Goal: Task Accomplishment & Management: Complete application form

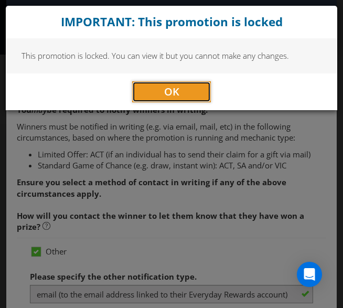
click at [190, 94] on button "OK" at bounding box center [171, 91] width 79 height 21
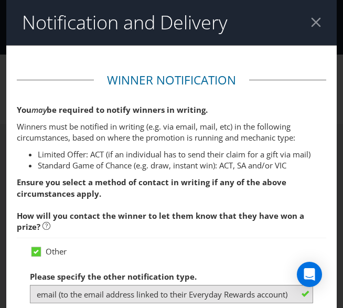
click at [311, 21] on div at bounding box center [316, 22] width 10 height 10
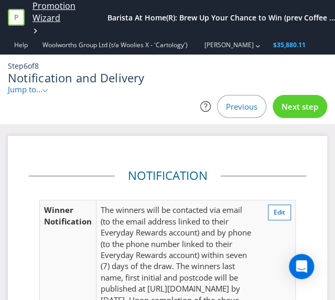
click at [41, 15] on link "Promotion Wizard" at bounding box center [68, 12] width 70 height 24
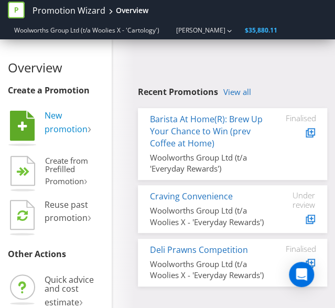
click at [57, 123] on span "New promotion" at bounding box center [66, 122] width 43 height 25
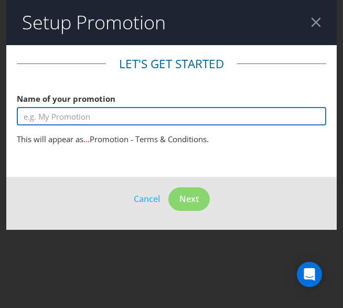
click at [180, 121] on input "text" at bounding box center [171, 116] width 309 height 18
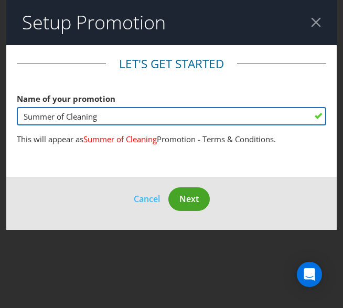
type input "Summer of Cleaning"
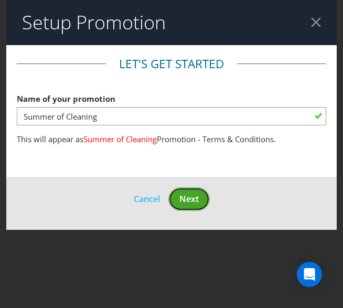
click at [182, 193] on span "Next" at bounding box center [188, 199] width 19 height 12
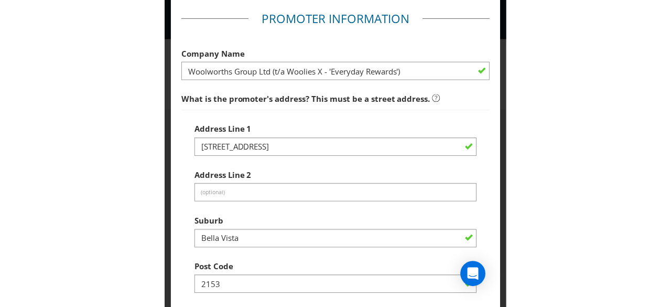
scroll to position [47, 0]
